Goal: Find specific page/section: Find specific page/section

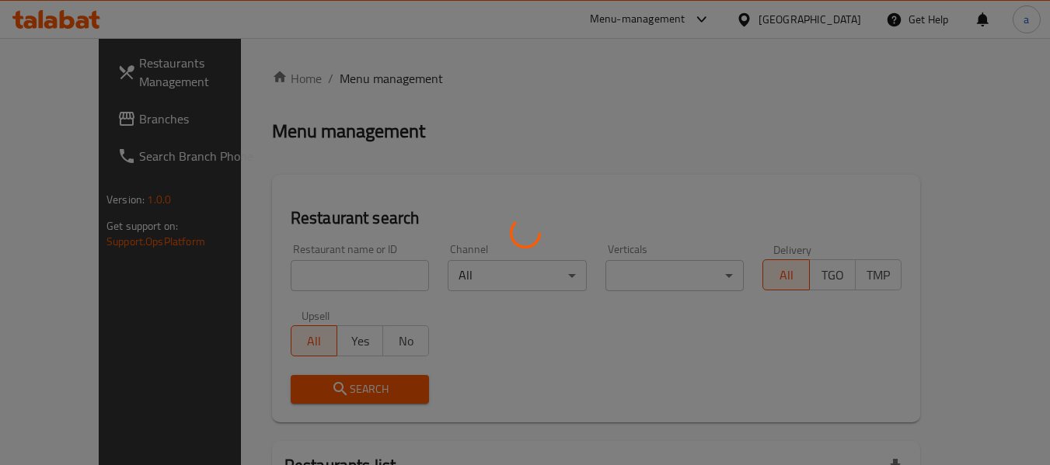
click at [786, 23] on div at bounding box center [525, 232] width 1050 height 465
click at [786, 18] on div at bounding box center [525, 232] width 1050 height 465
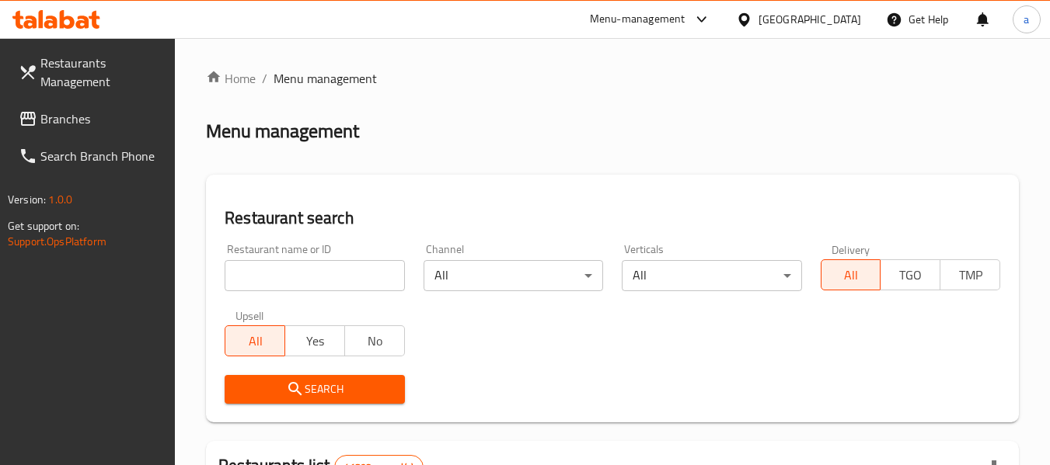
click at [786, 38] on div "​ Menu-management United Arab Emirates Get Help a Restaurants Management Branch…" at bounding box center [525, 251] width 1050 height 427
click at [786, 18] on div "United Arab Emirates" at bounding box center [809, 19] width 103 height 17
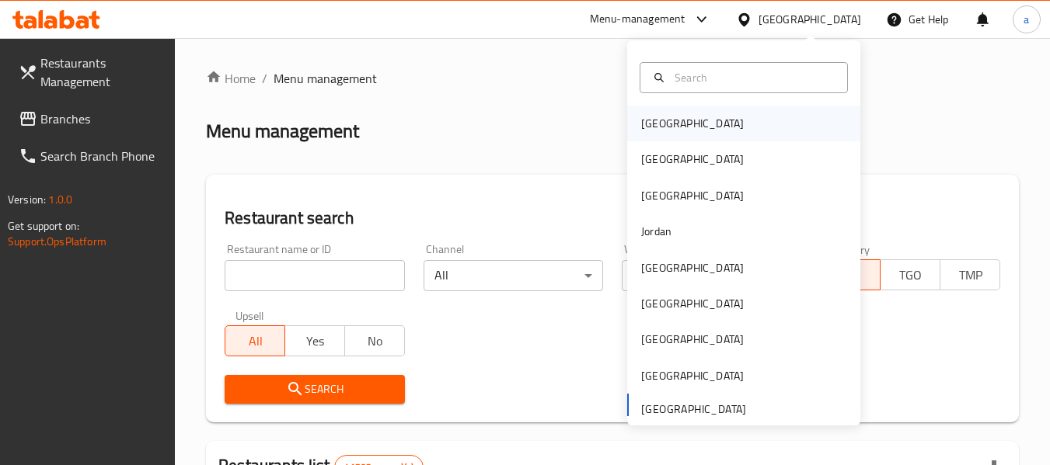
click at [629, 121] on div "Bahrain" at bounding box center [692, 124] width 127 height 36
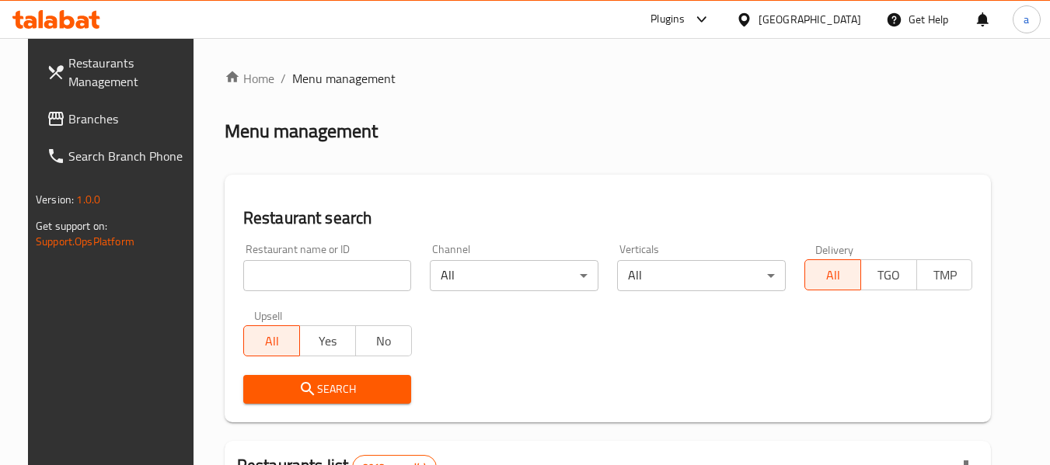
click at [97, 116] on span "Branches" at bounding box center [129, 119] width 123 height 19
